Goal: Task Accomplishment & Management: Use online tool/utility

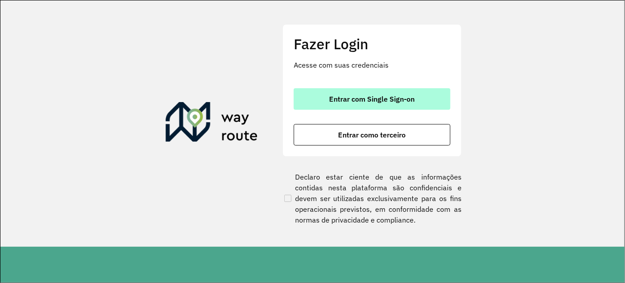
click at [352, 103] on span "Entrar com Single Sign-on" at bounding box center [373, 98] width 86 height 7
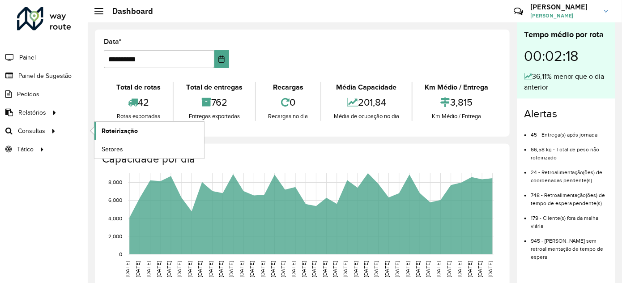
click at [109, 132] on span "Roteirização" at bounding box center [120, 130] width 36 height 9
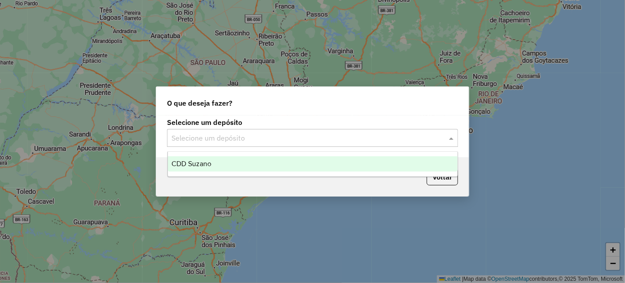
click at [257, 138] on input "text" at bounding box center [304, 138] width 264 height 11
click at [192, 159] on div "CDD Suzano" at bounding box center [313, 163] width 290 height 15
click at [192, 158] on div "Selecione um depósito Selecione um depósito" at bounding box center [312, 137] width 313 height 42
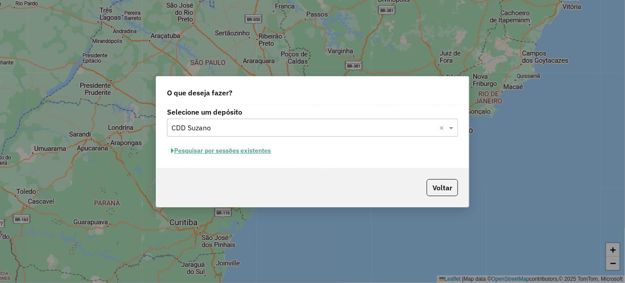
click at [196, 147] on button "Pesquisar por sessões existentes" at bounding box center [221, 151] width 108 height 14
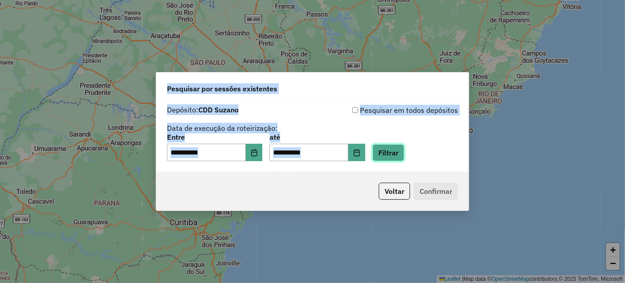
click at [404, 154] on button "Filtrar" at bounding box center [389, 152] width 32 height 17
click at [406, 154] on hb-app "**********" at bounding box center [312, 141] width 625 height 283
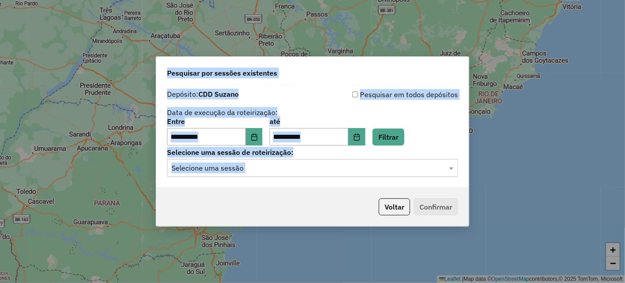
click at [296, 184] on div "**********" at bounding box center [312, 137] width 313 height 103
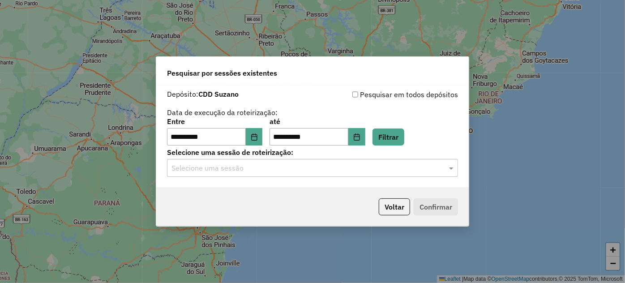
click at [309, 172] on input "text" at bounding box center [304, 168] width 264 height 11
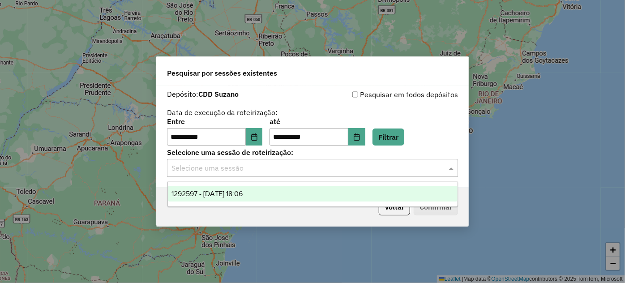
click at [264, 195] on div "1292597 - 11/10/2025 18:06" at bounding box center [313, 193] width 290 height 15
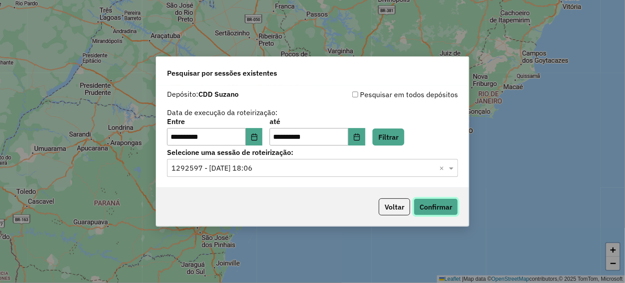
click at [428, 201] on button "Confirmar" at bounding box center [436, 206] width 44 height 17
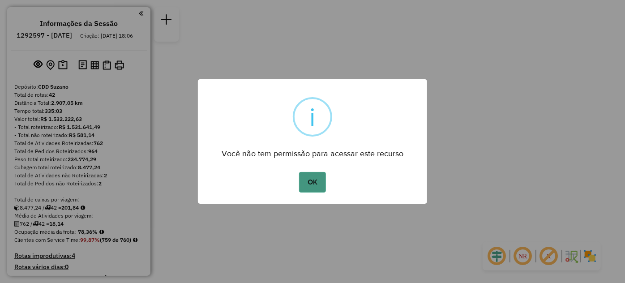
click at [322, 191] on button "OK" at bounding box center [312, 182] width 26 height 21
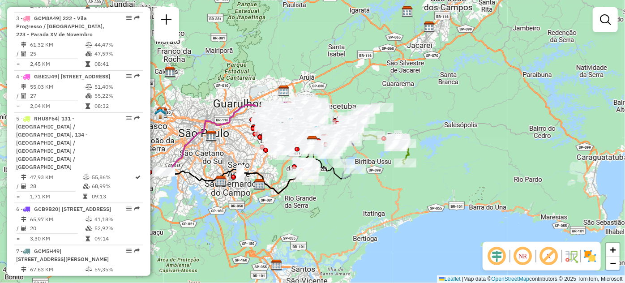
scroll to position [1146, 0]
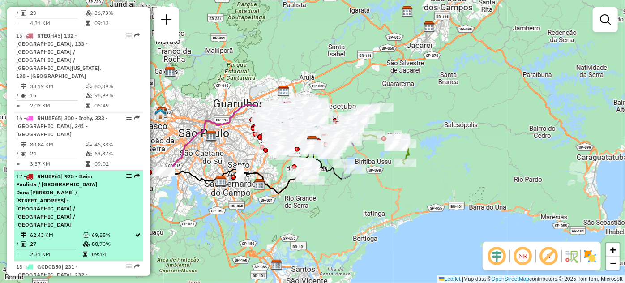
click at [126, 173] on em at bounding box center [128, 175] width 5 height 5
select select "**********"
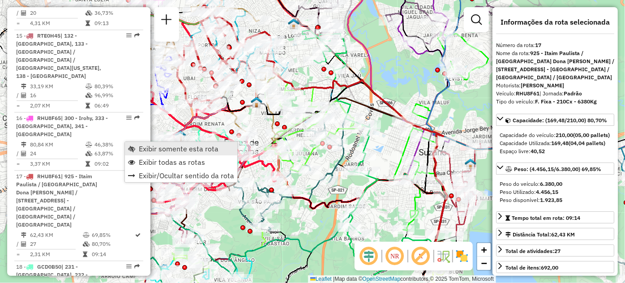
click at [129, 146] on span "Exibir somente esta rota" at bounding box center [131, 148] width 7 height 7
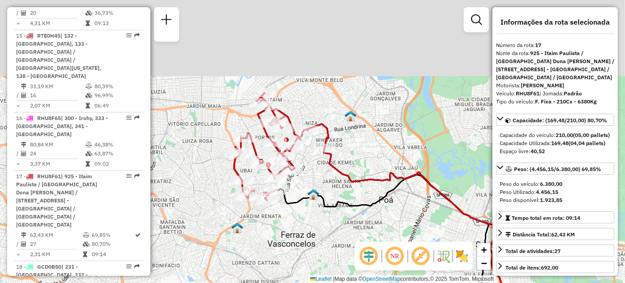
drag, startPoint x: 288, startPoint y: 35, endPoint x: 346, endPoint y: 129, distance: 110.6
click at [346, 129] on div "Janela de atendimento Grade de atendimento Capacidade Transportadoras Veículos …" at bounding box center [312, 141] width 625 height 283
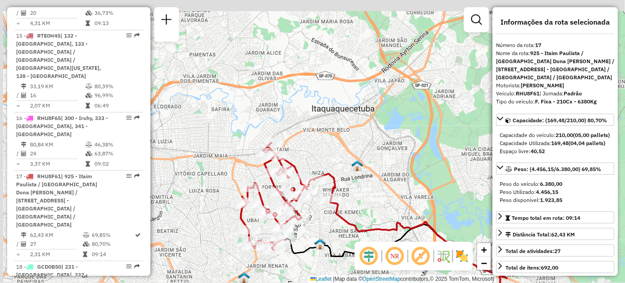
drag, startPoint x: 362, startPoint y: 117, endPoint x: 363, endPoint y: 150, distance: 32.7
click at [363, 150] on div "Janela de atendimento Grade de atendimento Capacidade Transportadoras Veículos …" at bounding box center [312, 141] width 625 height 283
